Goal: Transaction & Acquisition: Obtain resource

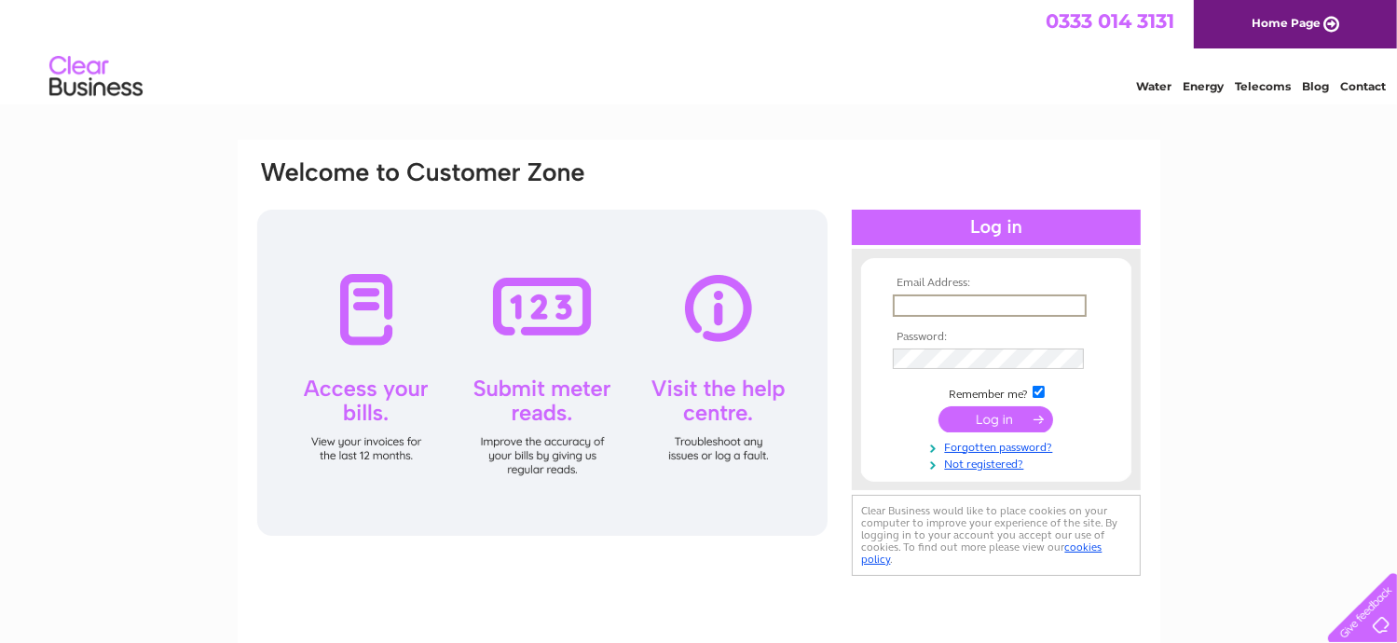
click at [970, 299] on input "text" at bounding box center [990, 306] width 194 height 22
type input "finance@scotfresh.com"
click at [988, 412] on input "submit" at bounding box center [996, 419] width 115 height 26
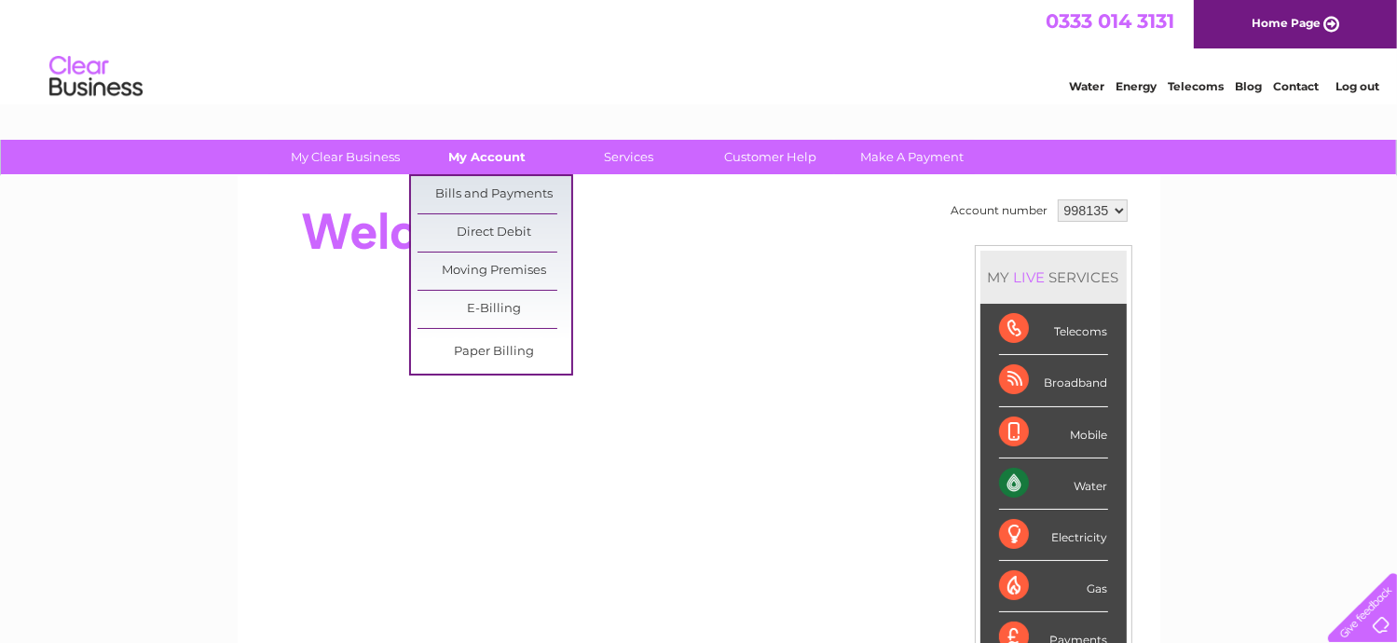
click at [460, 162] on link "My Account" at bounding box center [487, 157] width 154 height 34
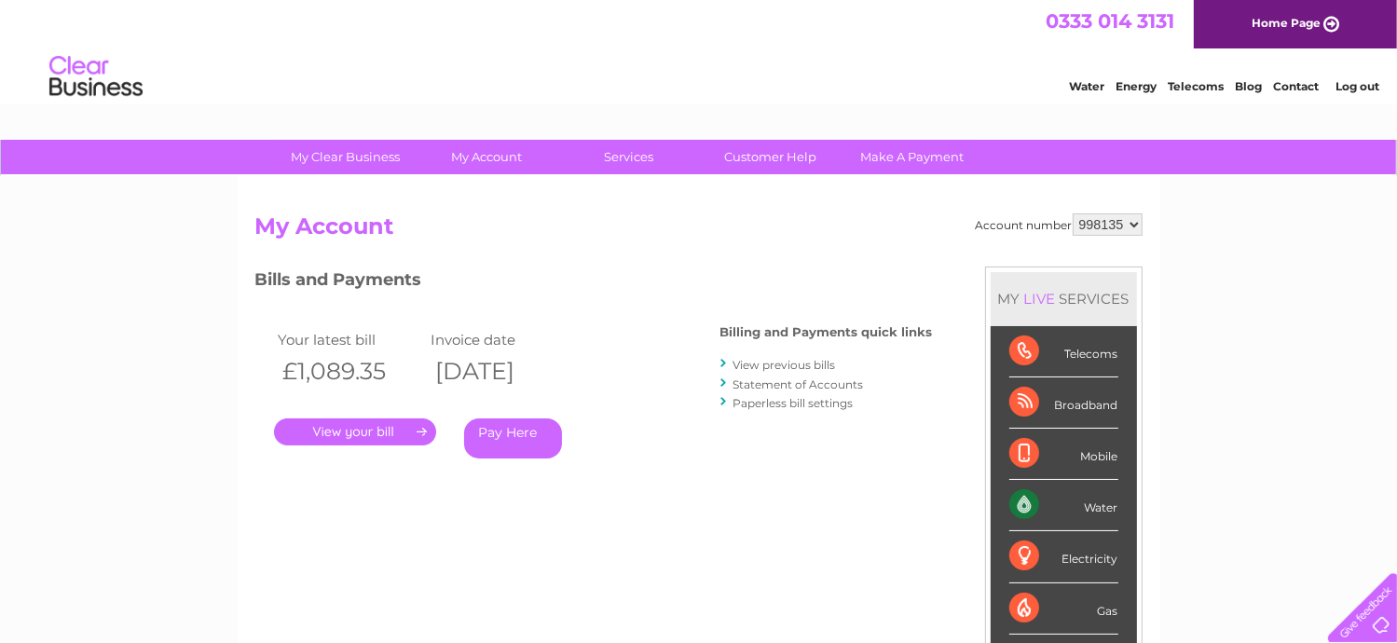
click at [377, 424] on link "." at bounding box center [355, 432] width 162 height 27
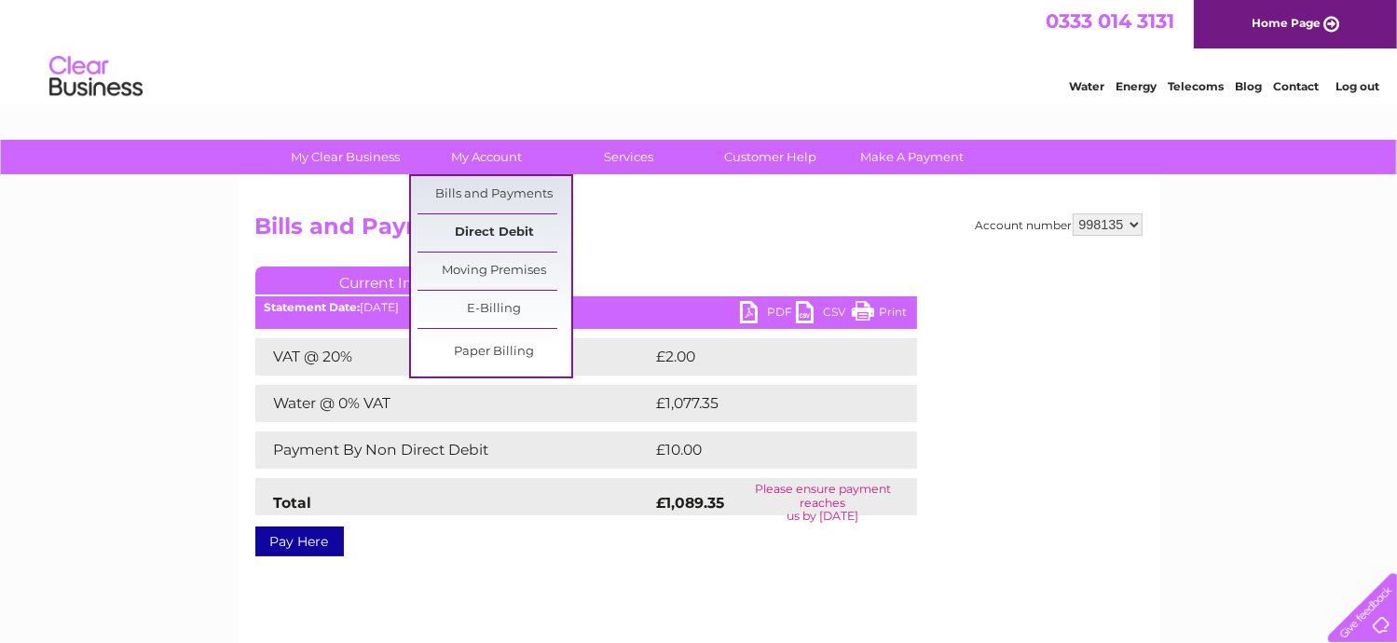
click at [502, 224] on link "Direct Debit" at bounding box center [495, 232] width 154 height 37
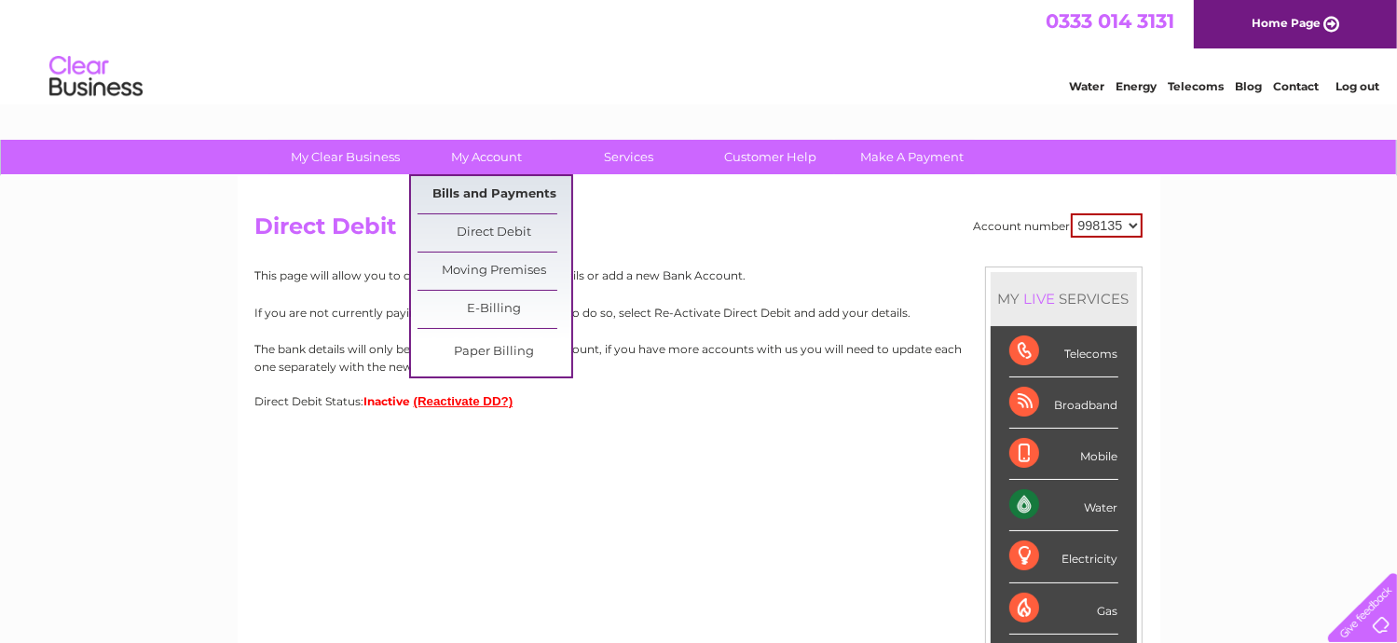
click at [494, 193] on link "Bills and Payments" at bounding box center [495, 194] width 154 height 37
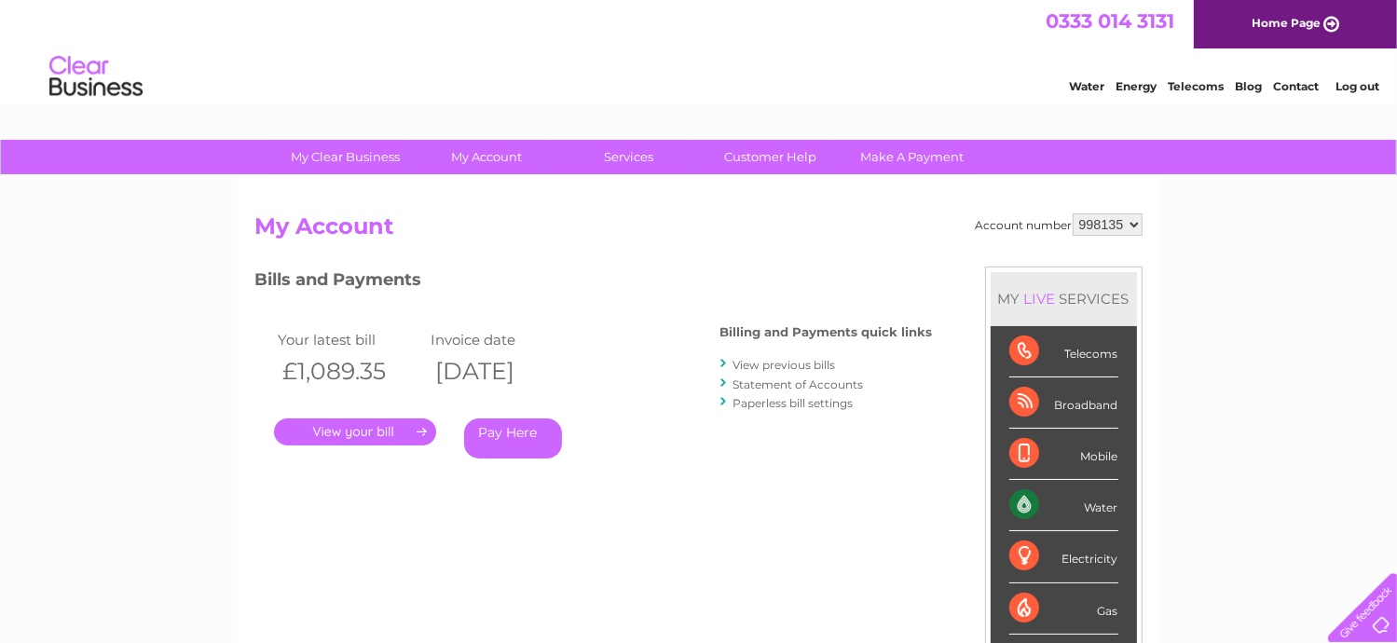
click at [384, 432] on link "." at bounding box center [355, 432] width 162 height 27
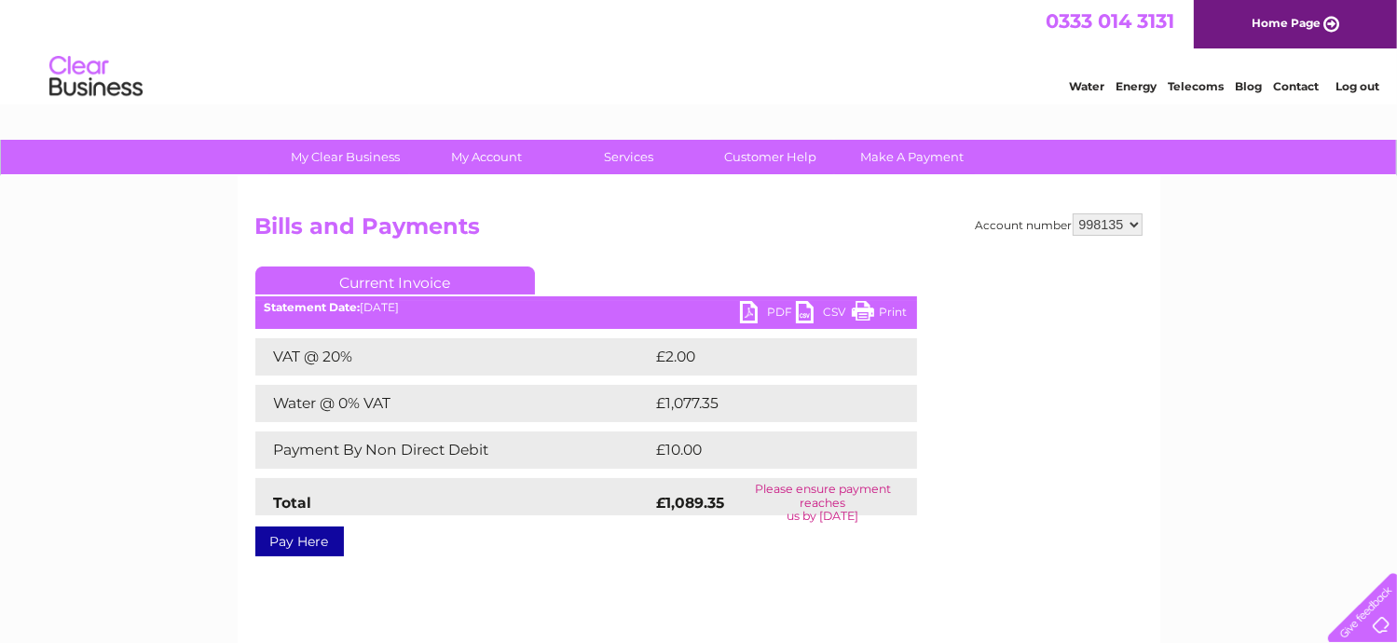
click at [789, 299] on ul "Current Invoice" at bounding box center [586, 284] width 662 height 34
click at [786, 310] on link "PDF" at bounding box center [768, 314] width 56 height 27
